Goal: Check status: Check status

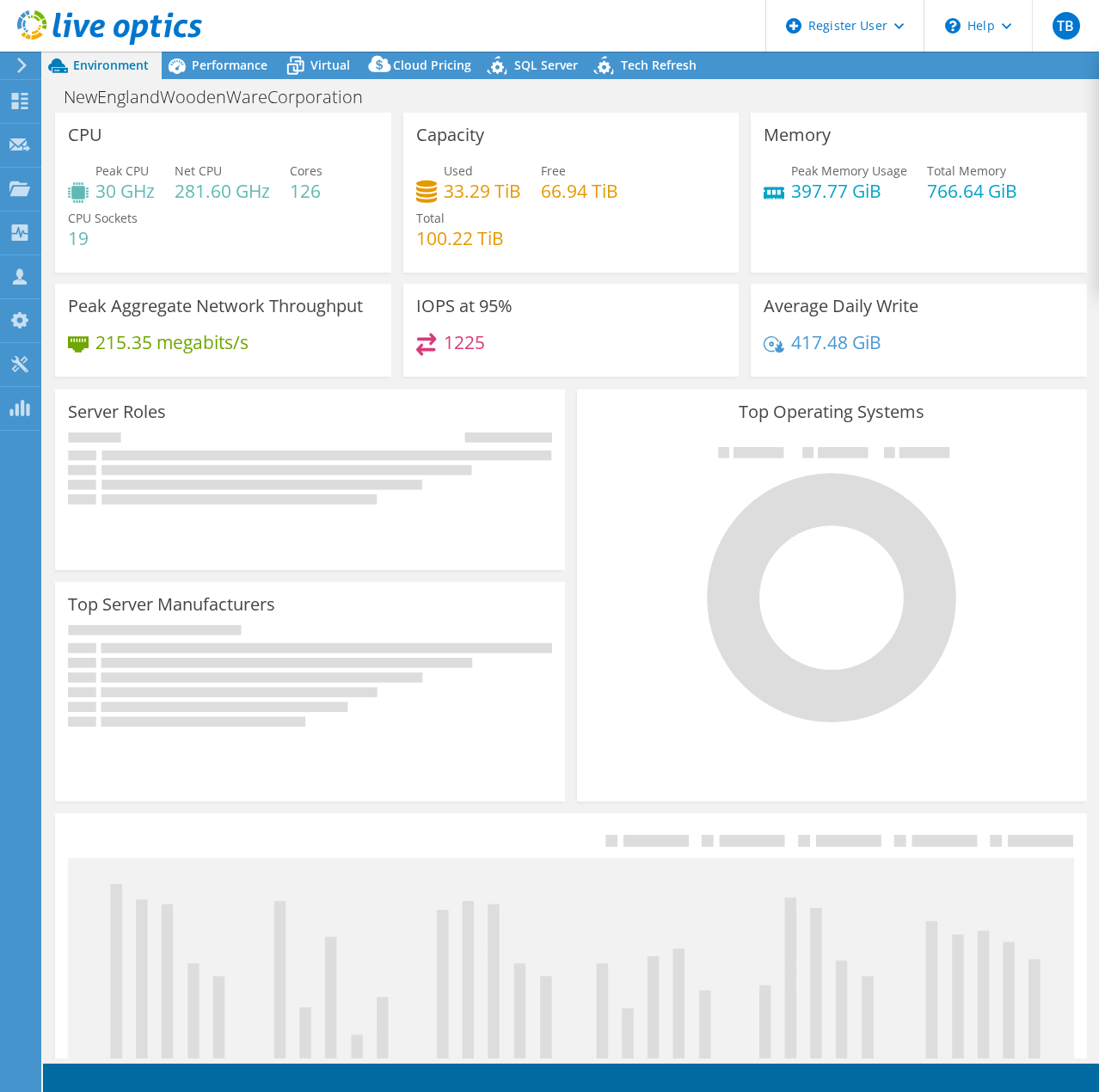
select select "USD"
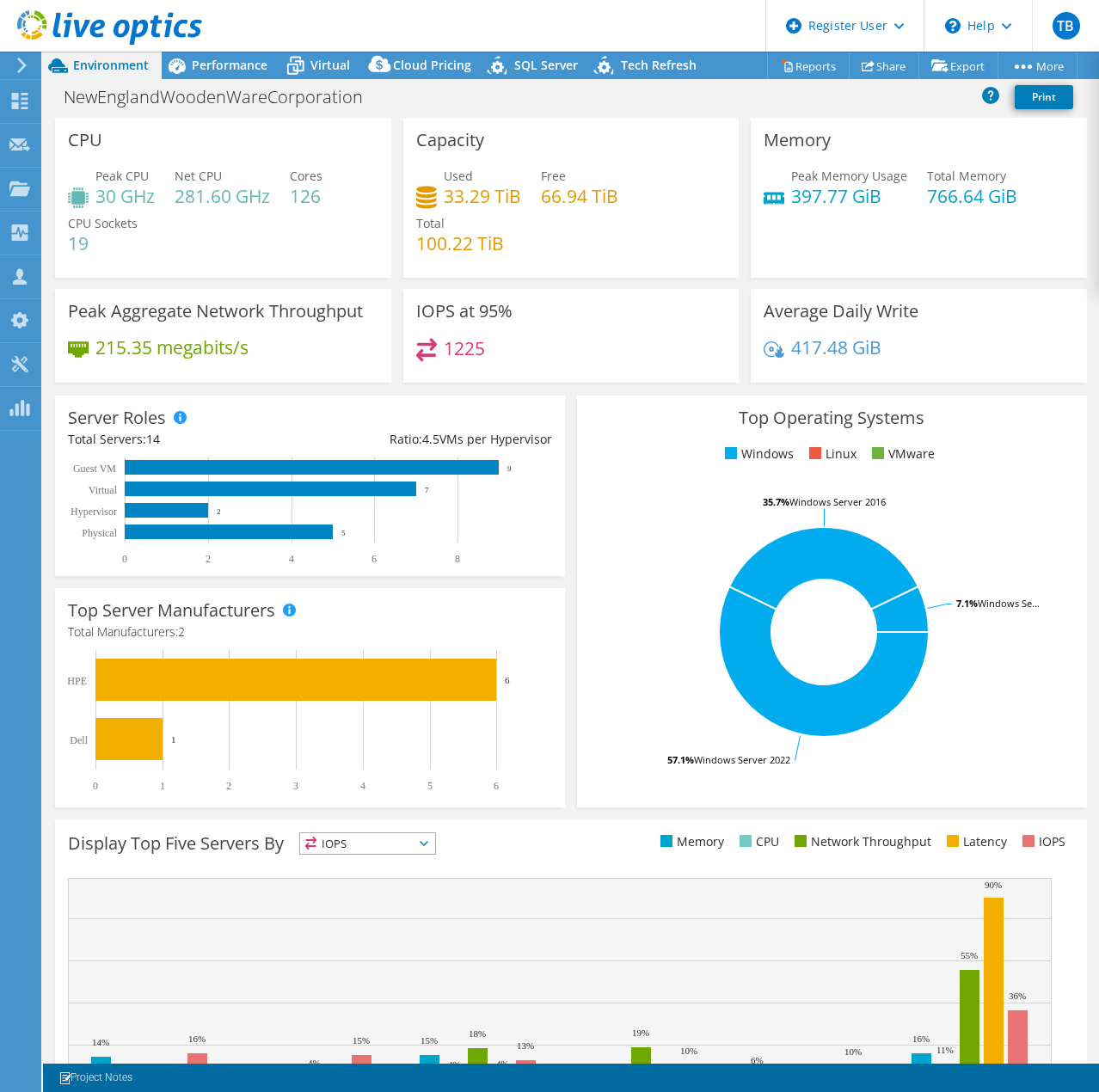
click at [132, 31] on icon at bounding box center [110, 27] width 185 height 35
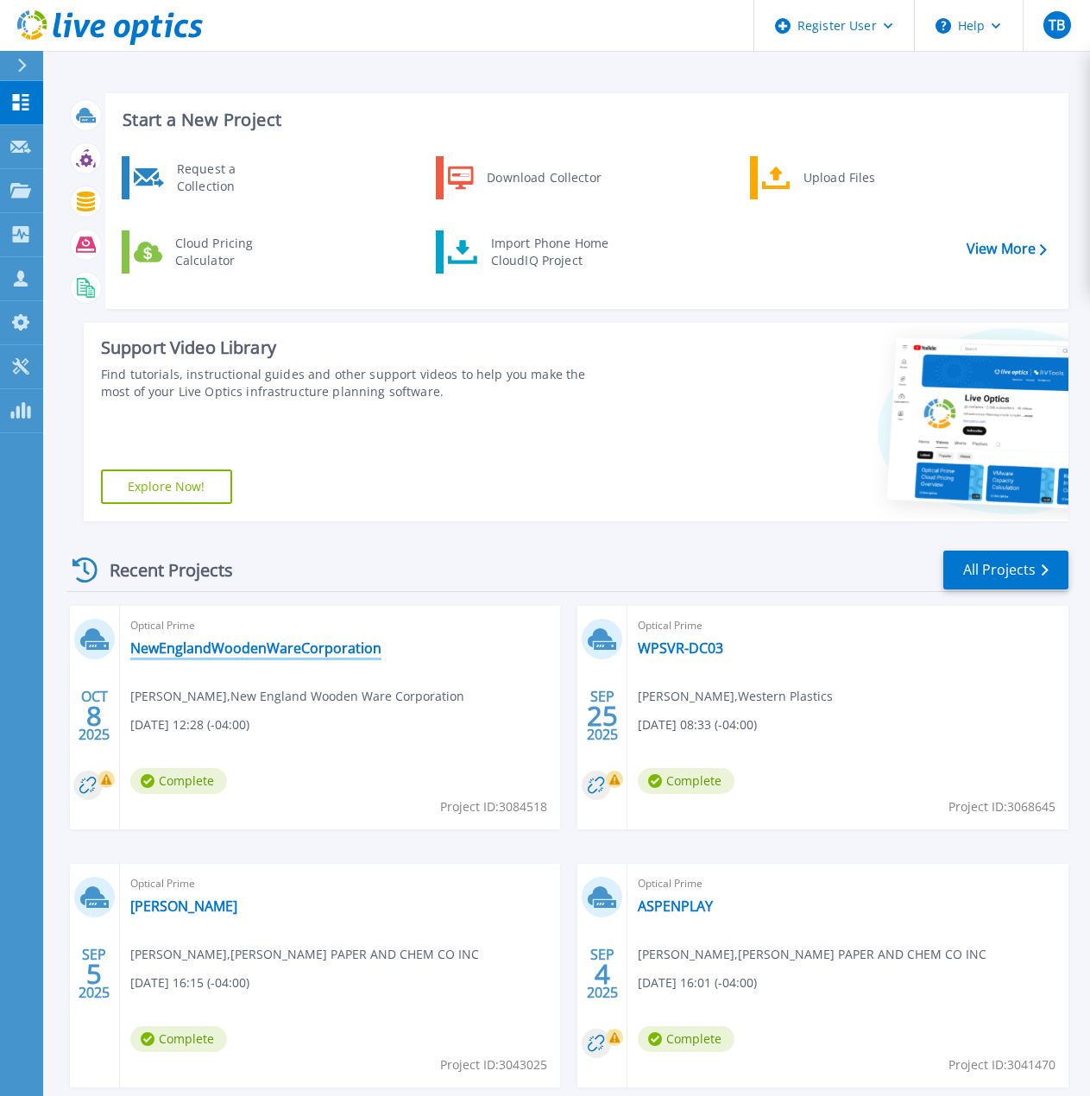
click at [201, 652] on link "NewEnglandWoodenWareCorporation" at bounding box center [255, 648] width 251 height 17
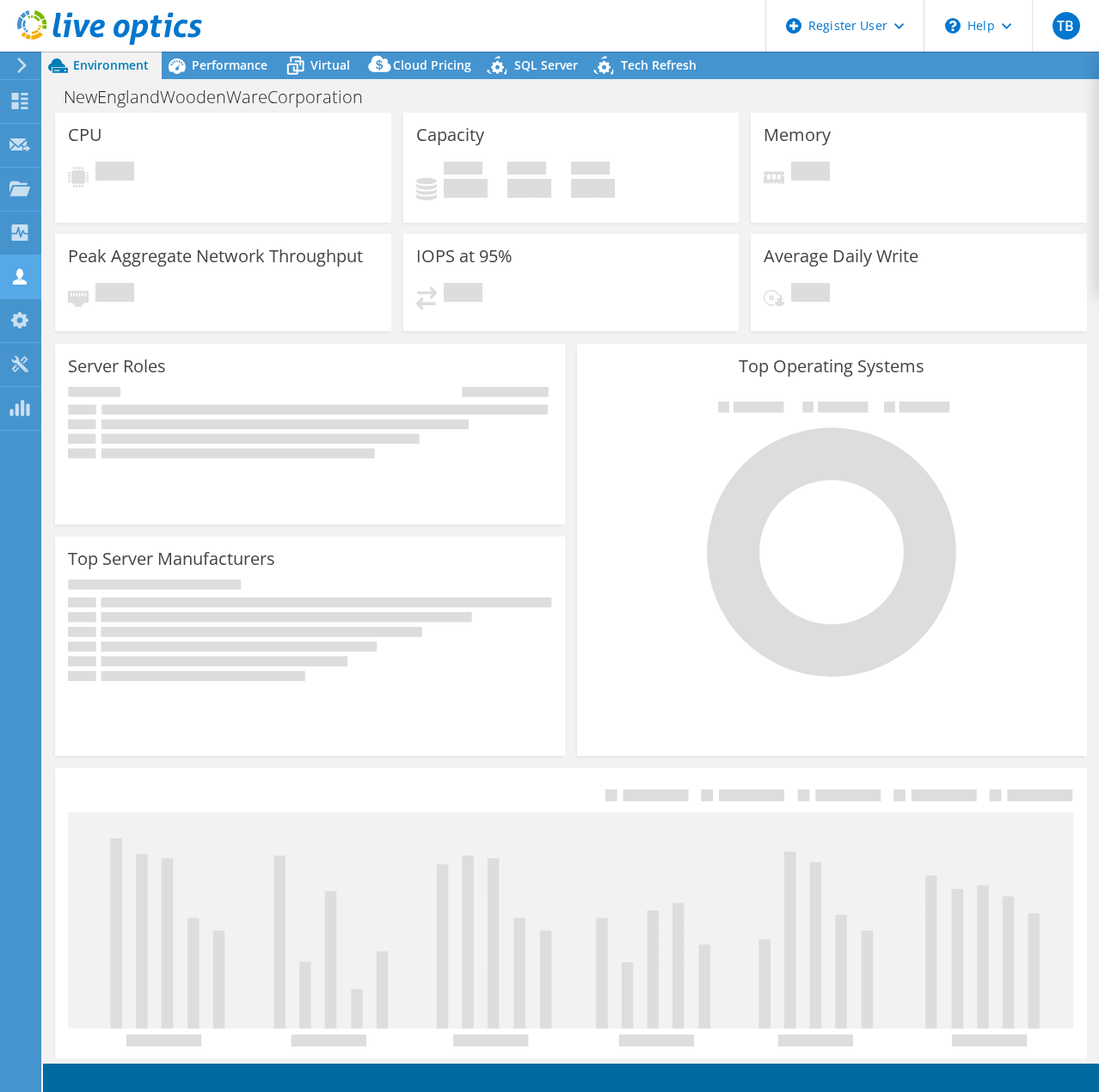
select select "USD"
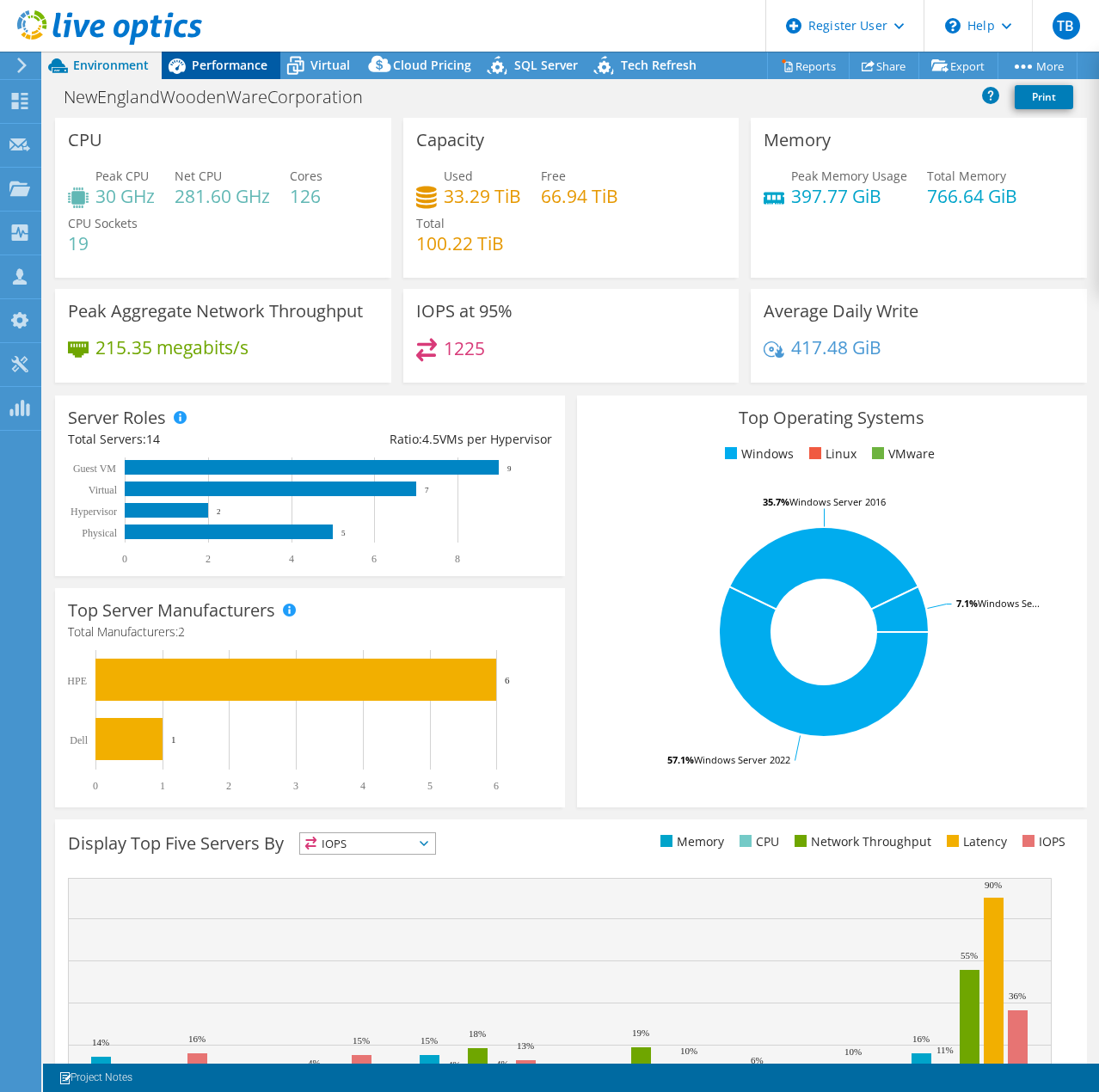
click at [253, 63] on span "Performance" at bounding box center [229, 65] width 76 height 16
